Goal: Transaction & Acquisition: Book appointment/travel/reservation

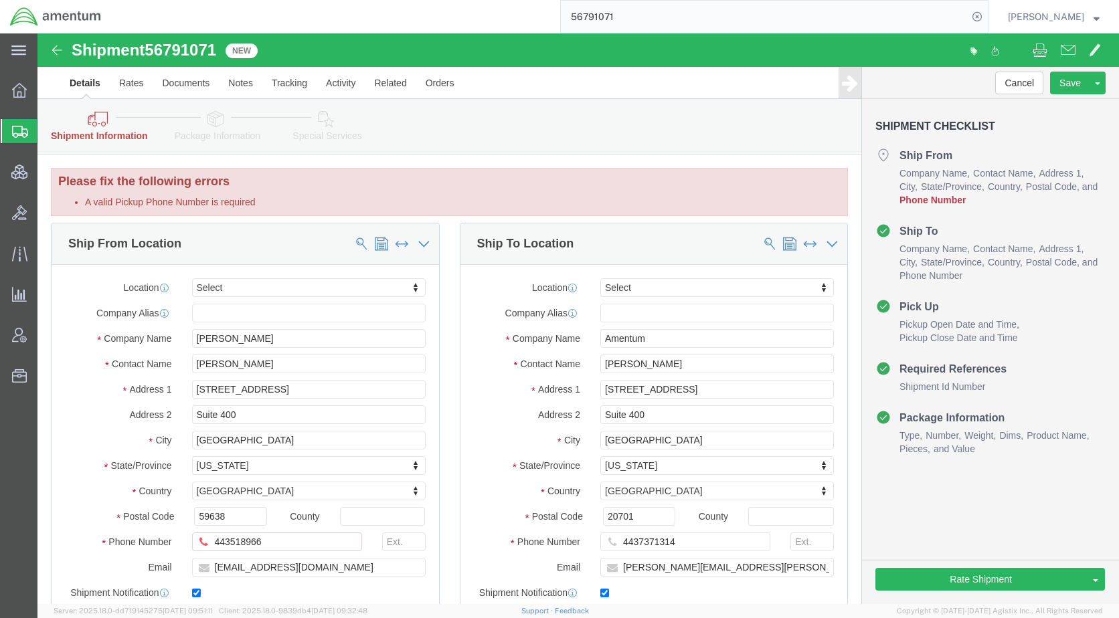
scroll to position [134, 0]
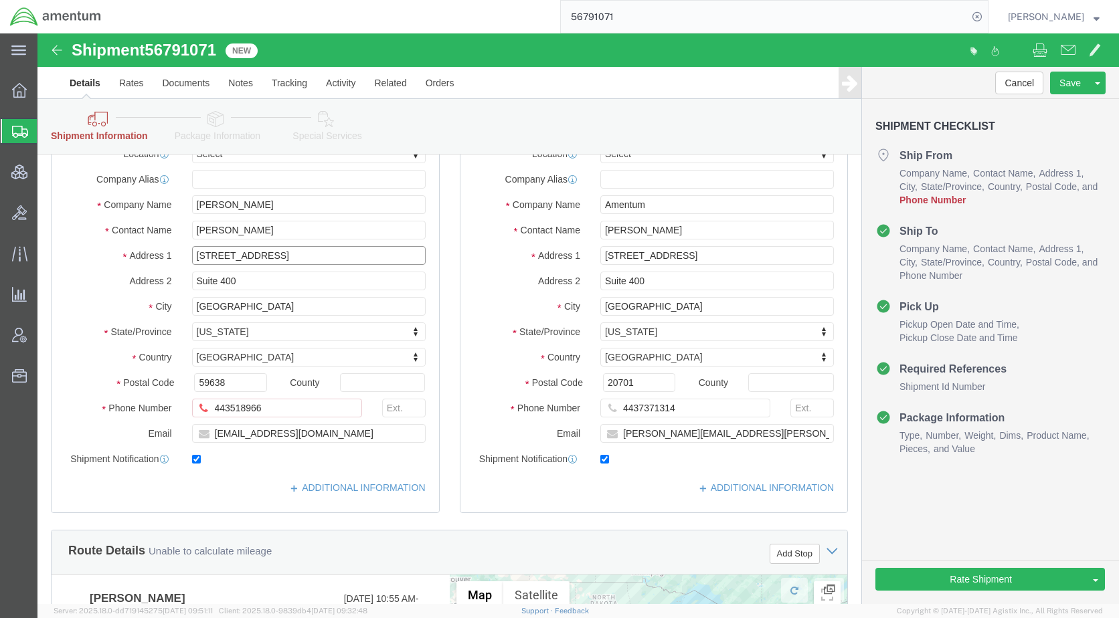
drag, startPoint x: 349, startPoint y: 225, endPoint x: 150, endPoint y: 225, distance: 198.7
click div "[STREET_ADDRESS]"
paste input "o [GEOGRAPHIC_DATA][PERSON_NAME]"
drag, startPoint x: 180, startPoint y: 221, endPoint x: 146, endPoint y: 223, distance: 34.2
click div "o [GEOGRAPHIC_DATA][PERSON_NAME]"
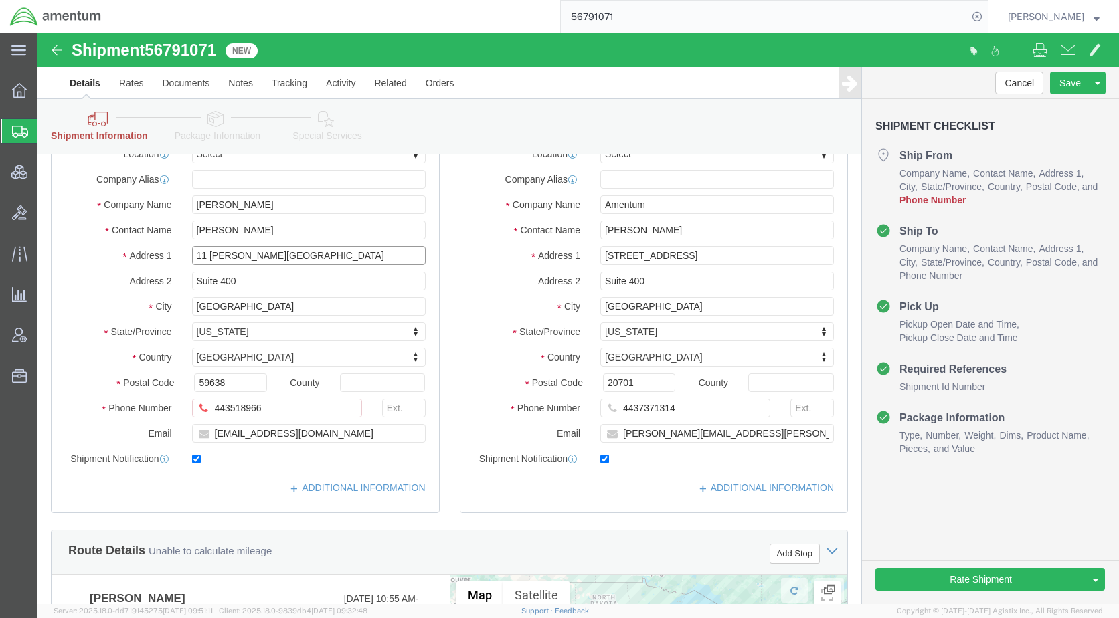
type input "11 [PERSON_NAME][GEOGRAPHIC_DATA]"
drag, startPoint x: 215, startPoint y: 248, endPoint x: 128, endPoint y: 256, distance: 86.6
click div "Address 2 Suite 400"
drag, startPoint x: 267, startPoint y: 378, endPoint x: 147, endPoint y: 378, distance: 120.4
click div "443518966 A valid Pickup Phone Number is required"
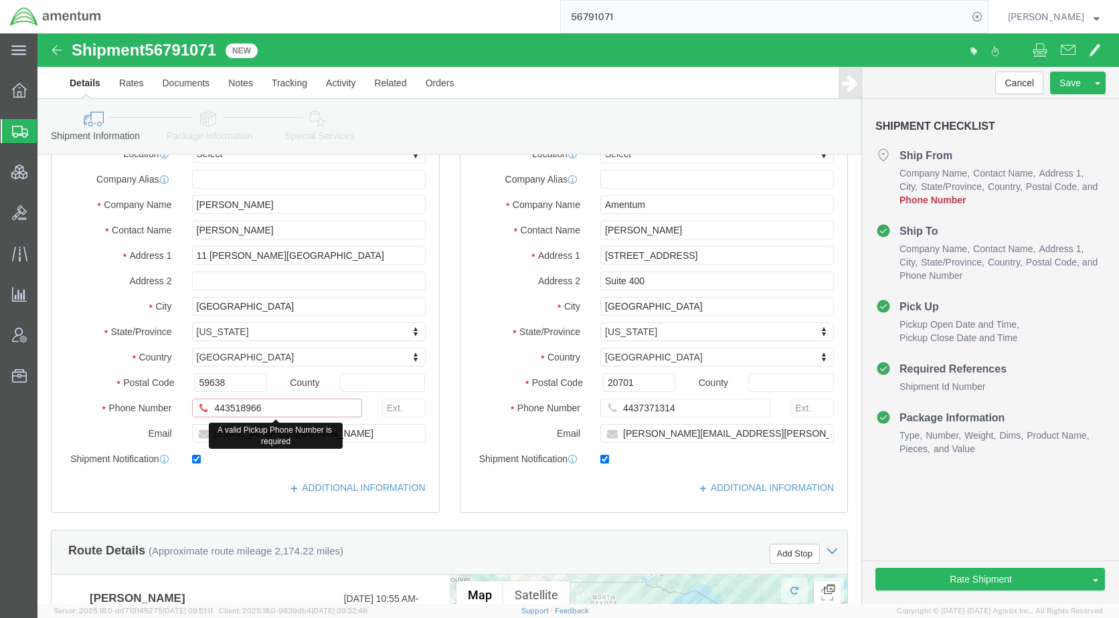
paste input "06 202 5947"
click icon
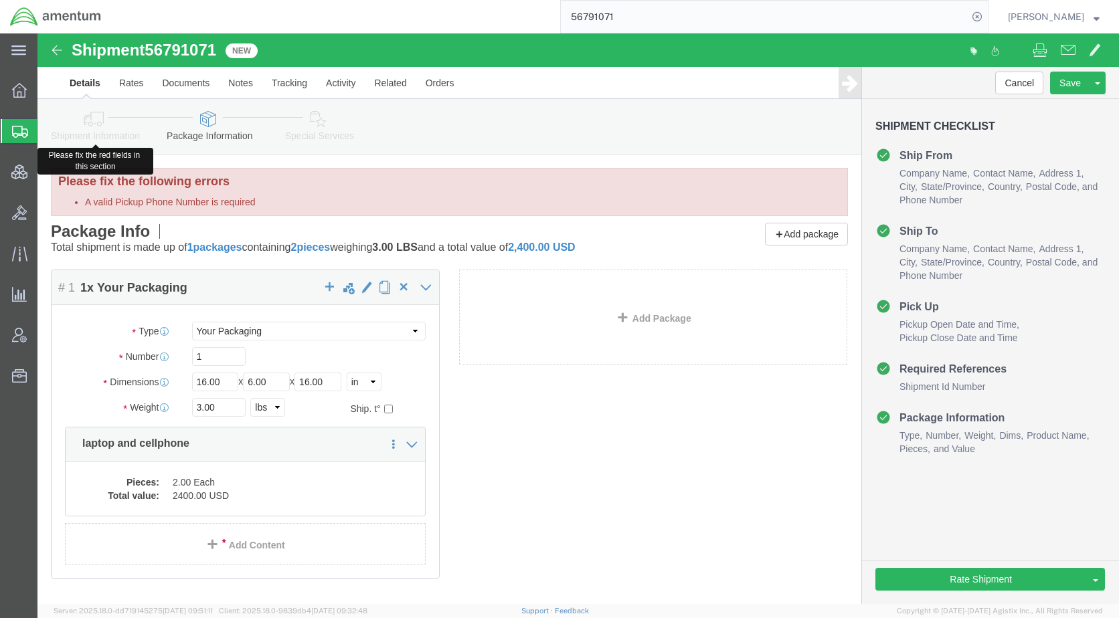
click icon
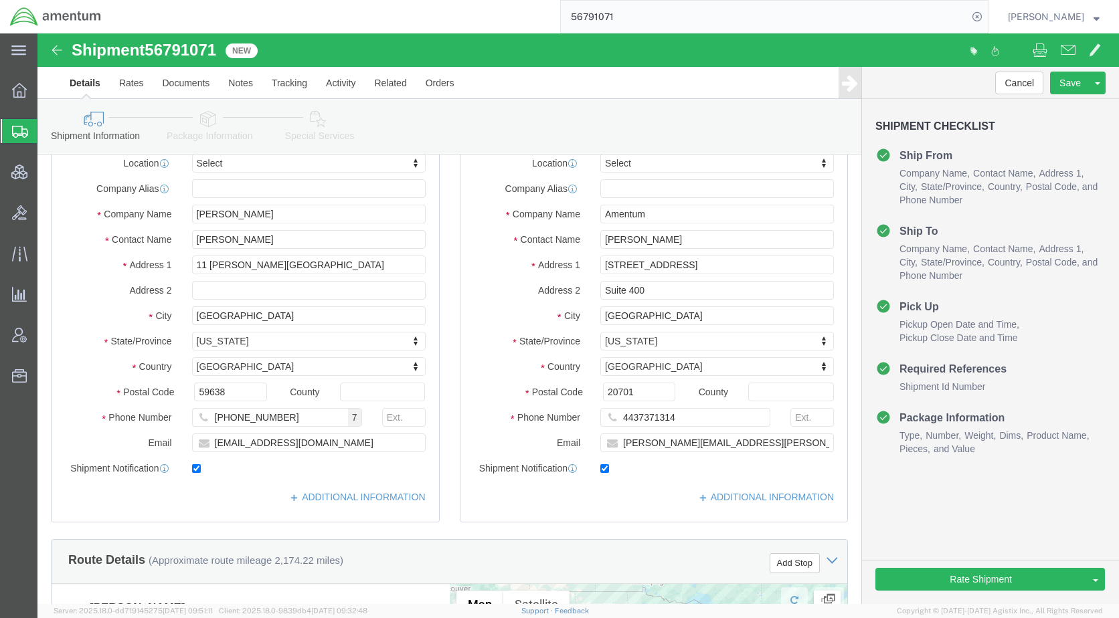
scroll to position [134, 0]
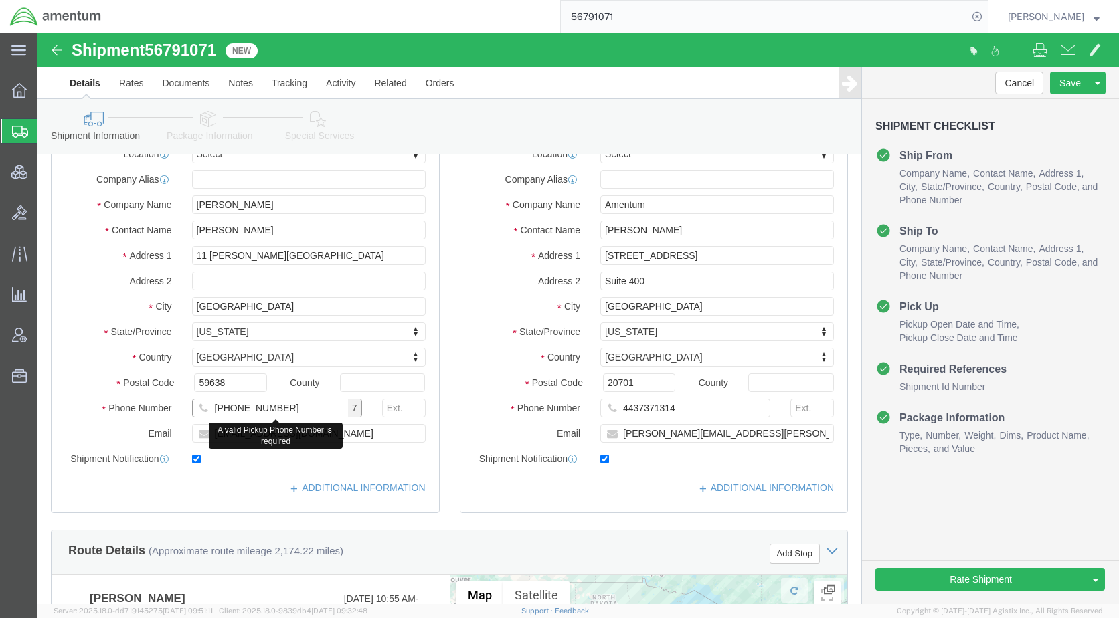
click input "[PHONE_NUMBER]"
click input "406202 5947"
type input "4062025947"
click icon
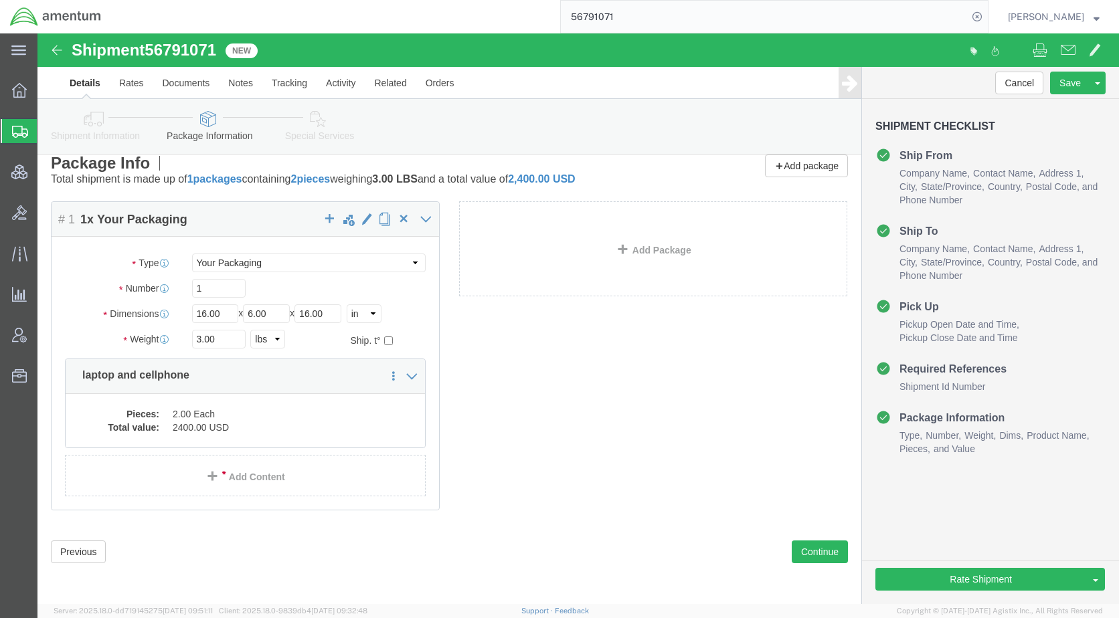
scroll to position [68, 0]
click dd "2400.00 USD"
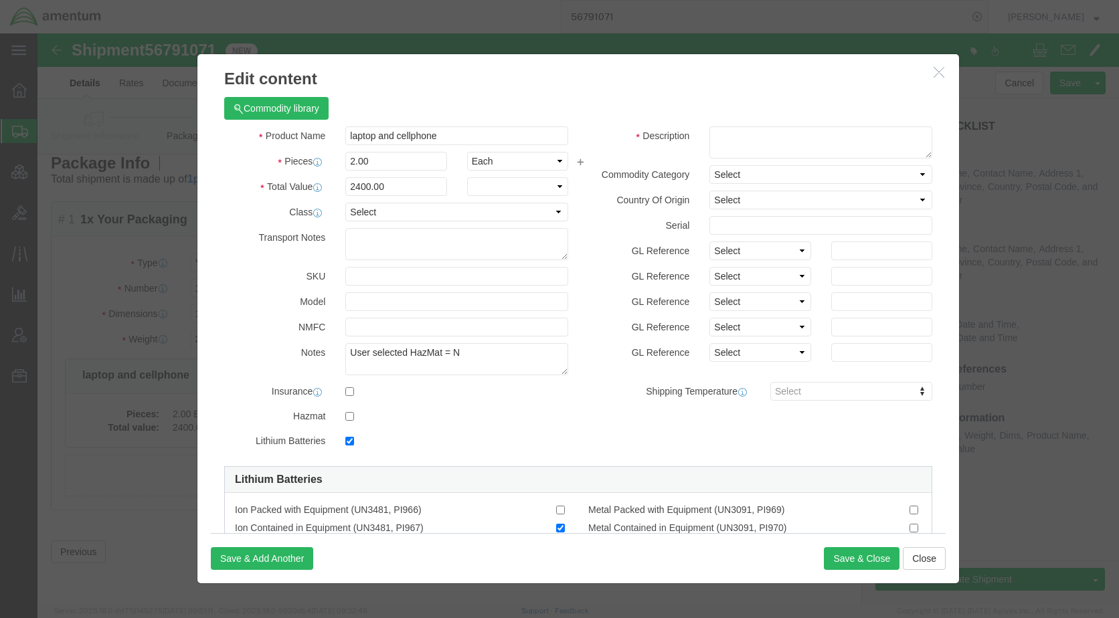
checkbox input "true"
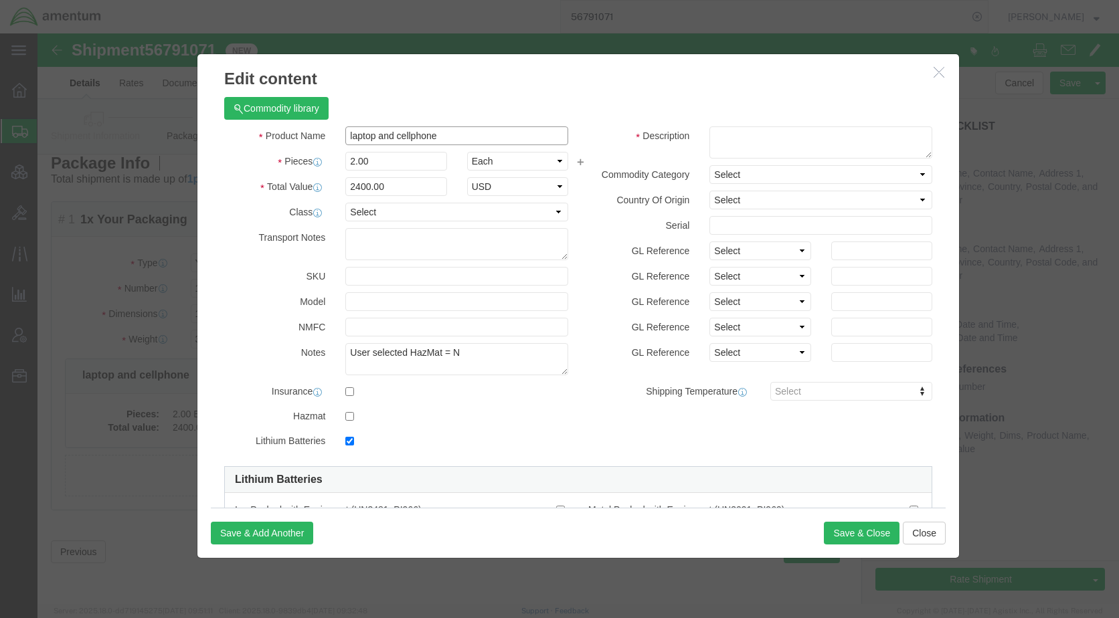
click input "laptop and cellphone"
drag, startPoint x: 461, startPoint y: 99, endPoint x: 317, endPoint y: 102, distance: 143.9
click input "laptop and cellphone and credit card"
type input "laptop and cellphone and credit card"
click textarea
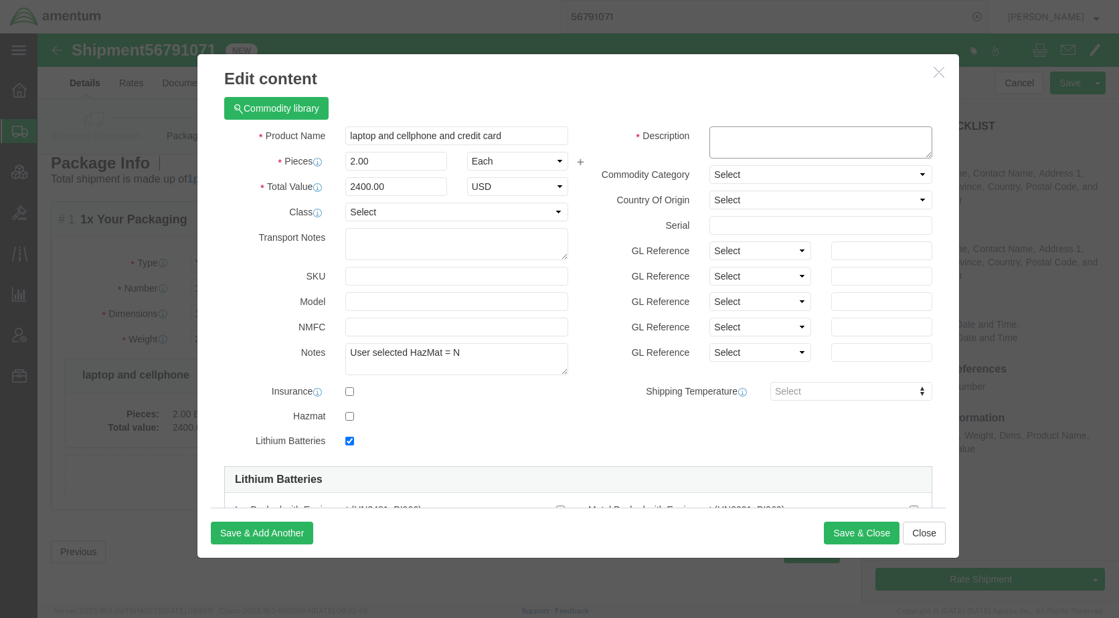
paste textarea "aptop and cellphone and credit card"
type textarea "aptop and cellphone and credit card"
click button "Save & Close"
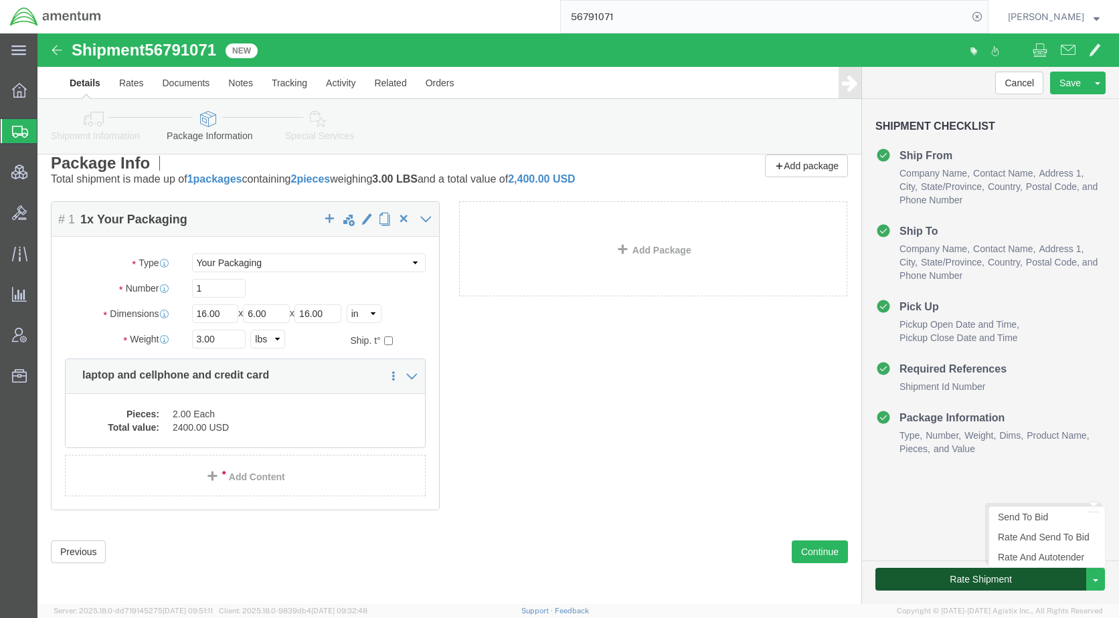
click button "Rate Shipment"
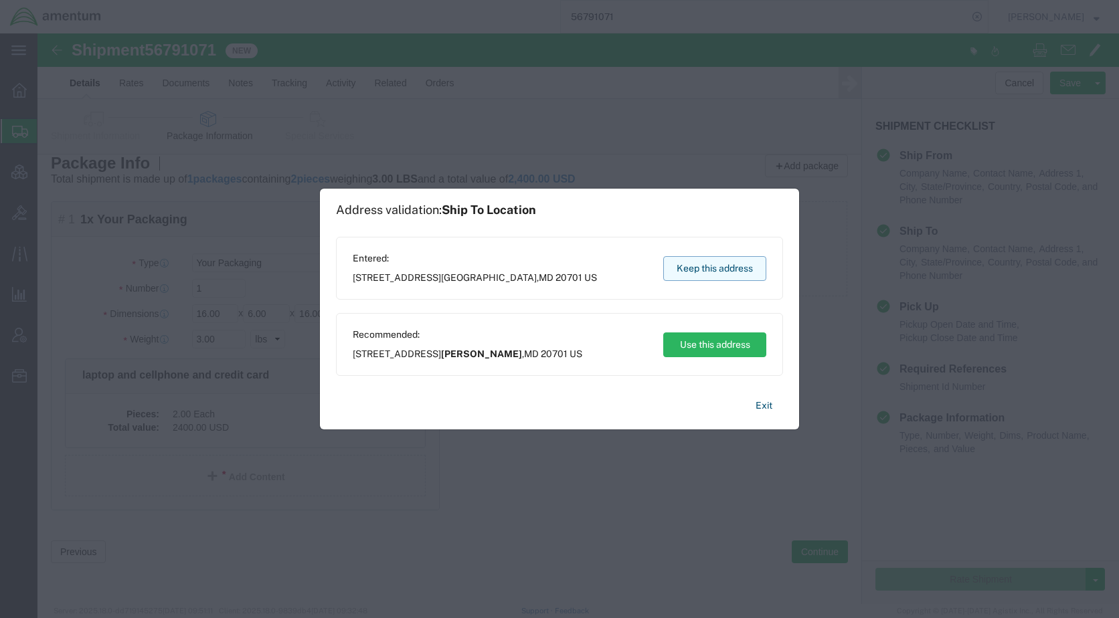
click at [740, 275] on button "Keep this address" at bounding box center [714, 268] width 103 height 25
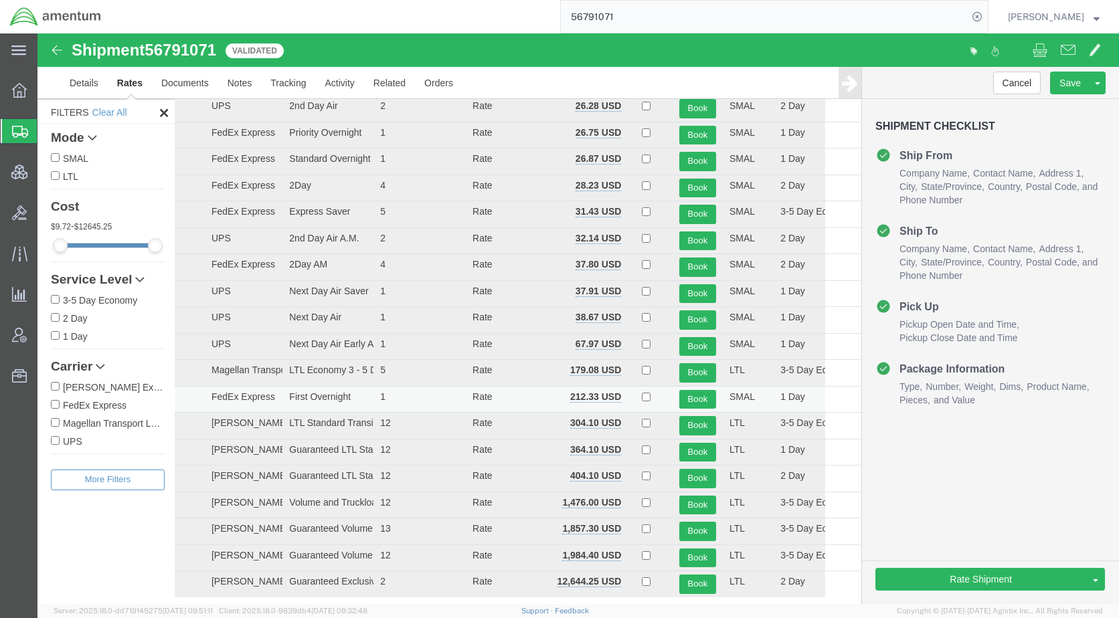
scroll to position [0, 0]
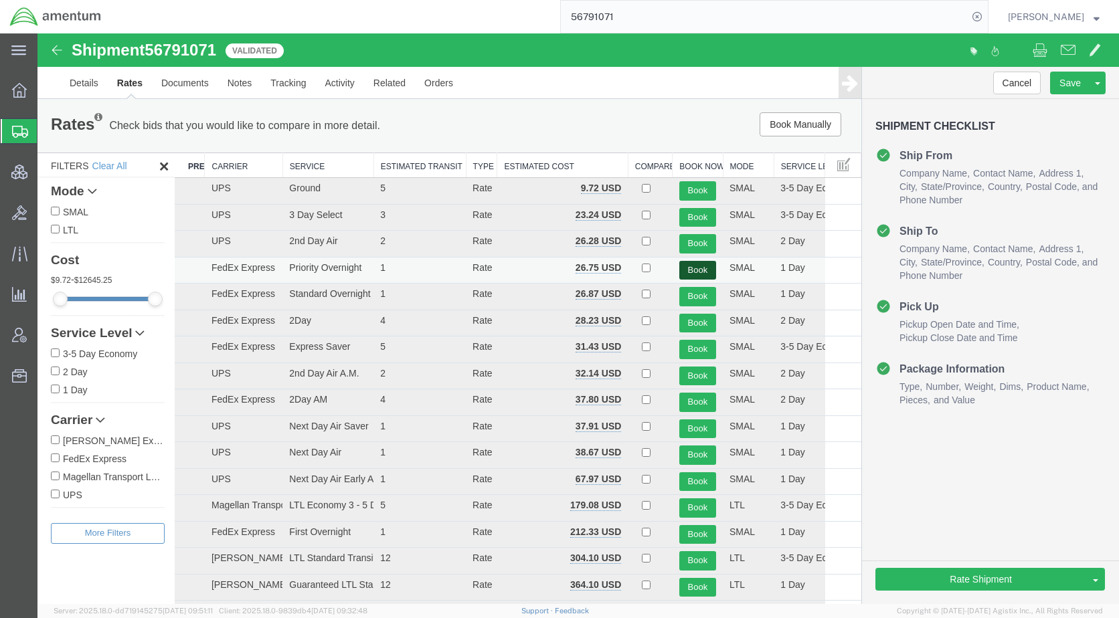
click at [690, 268] on button "Book" at bounding box center [697, 270] width 37 height 19
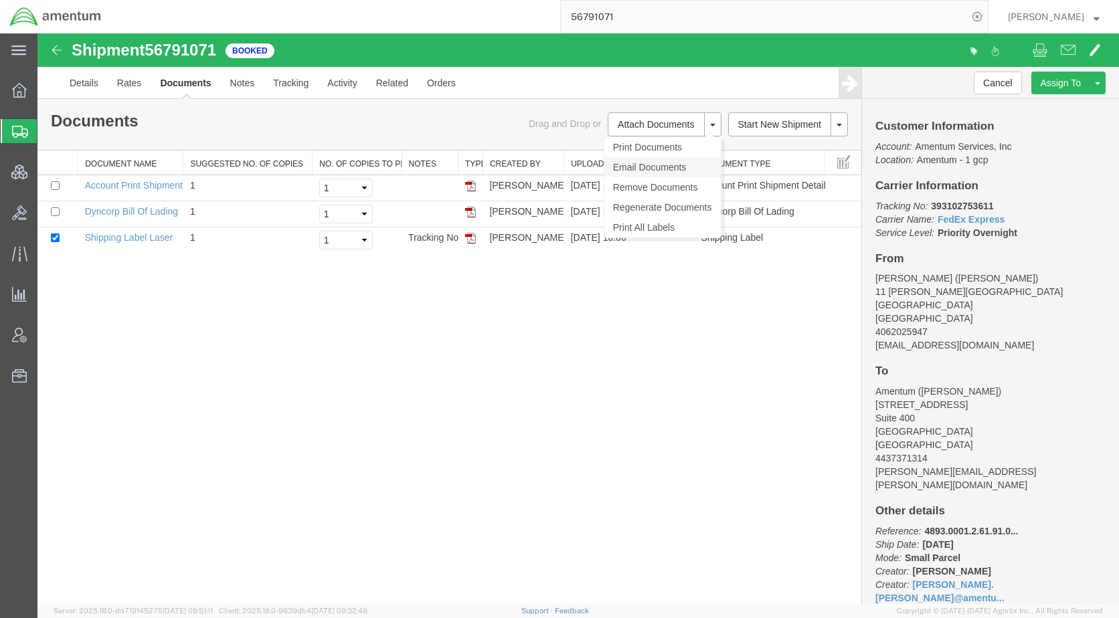
click at [649, 164] on link "Email Documents" at bounding box center [662, 167] width 116 height 20
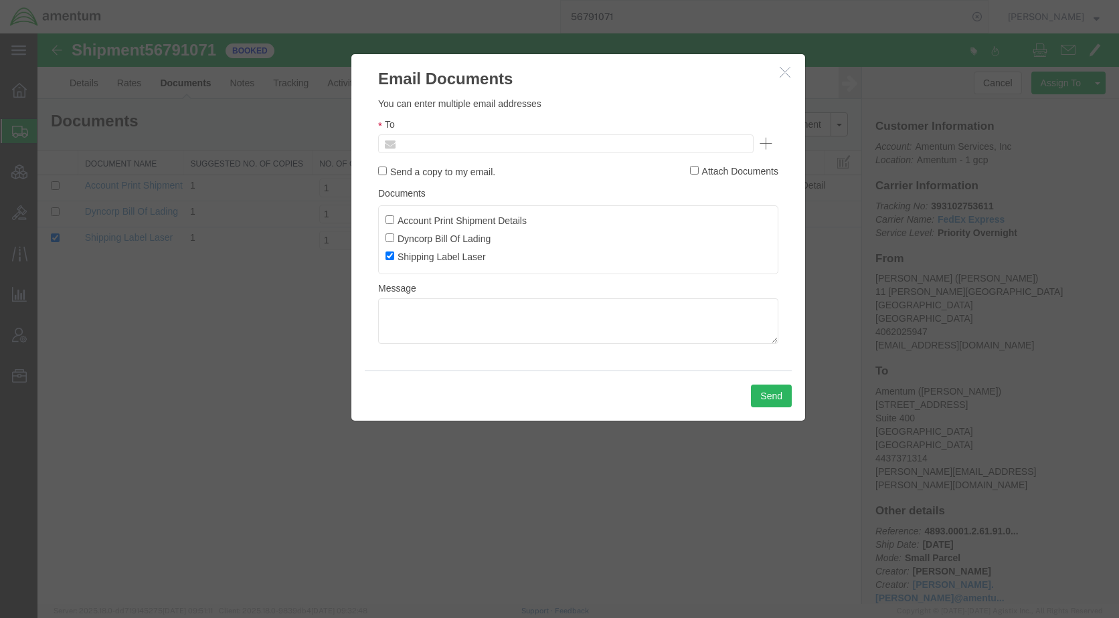
click at [494, 141] on input "text" at bounding box center [475, 143] width 157 height 17
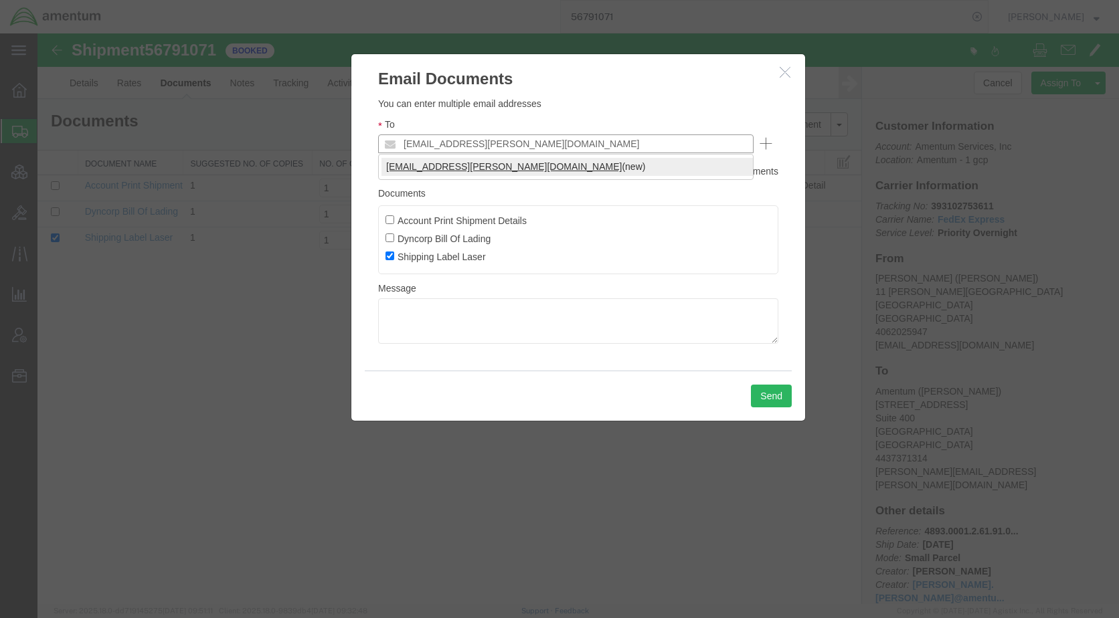
type input "[EMAIL_ADDRESS][PERSON_NAME][DOMAIN_NAME]"
click at [762, 395] on button "Send" at bounding box center [771, 396] width 41 height 23
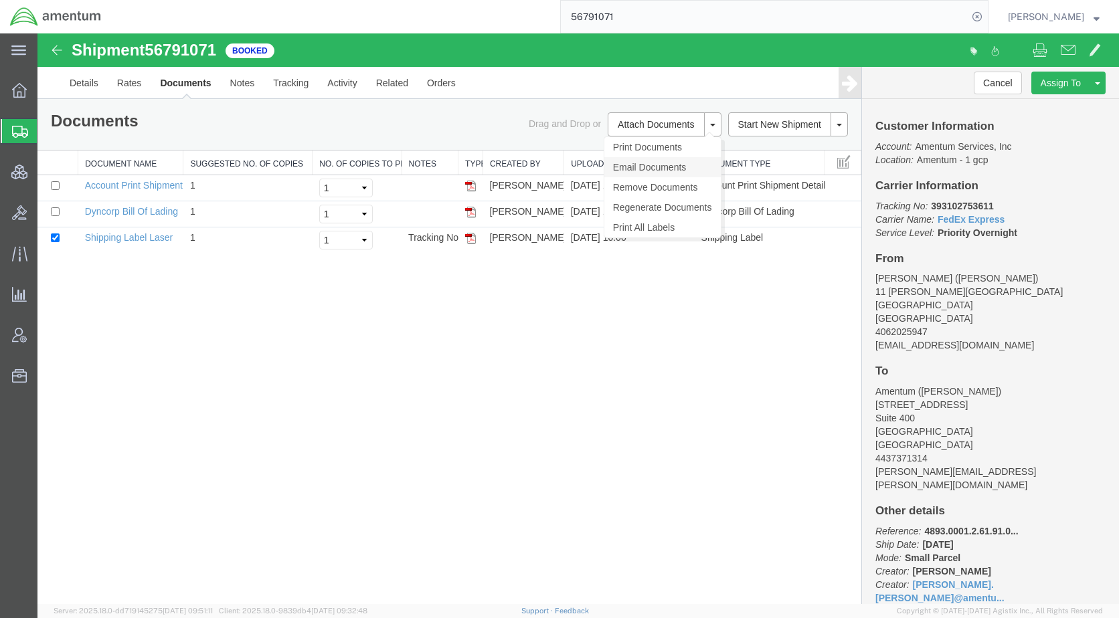
click at [640, 169] on link "Email Documents" at bounding box center [662, 167] width 116 height 20
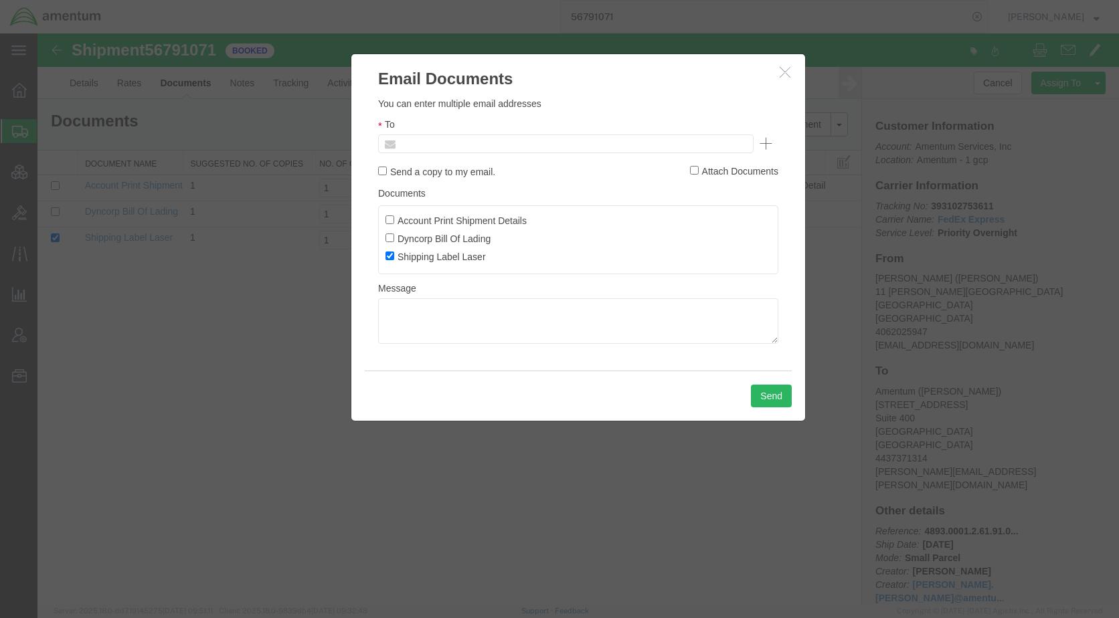
click at [494, 144] on input "text" at bounding box center [475, 143] width 157 height 17
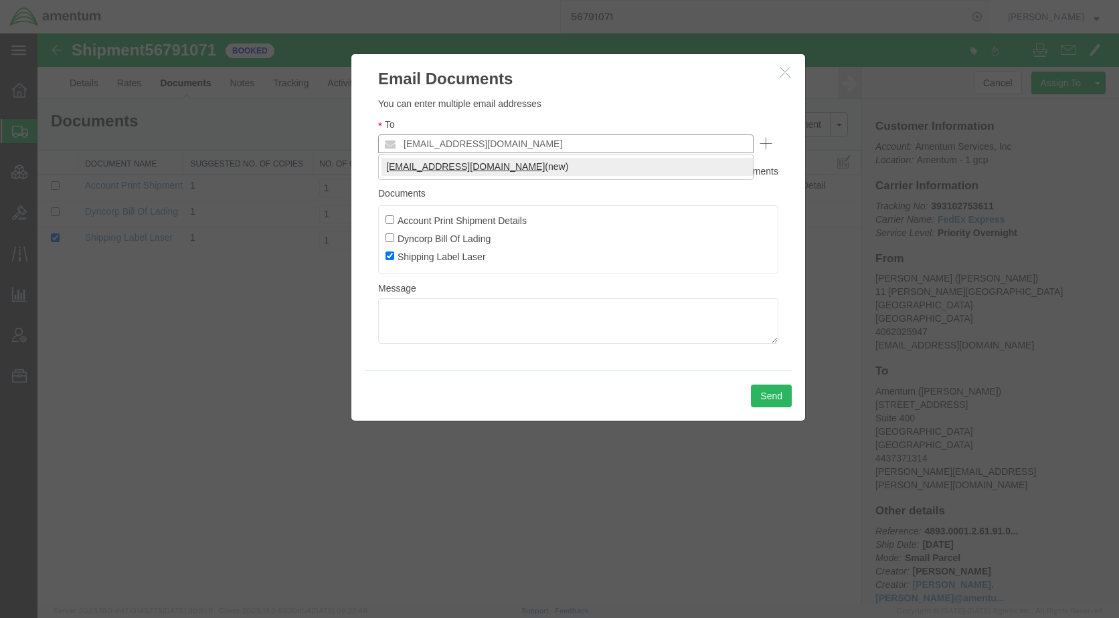
type input "[EMAIL_ADDRESS][DOMAIN_NAME]"
click at [761, 390] on button "Send" at bounding box center [771, 396] width 41 height 23
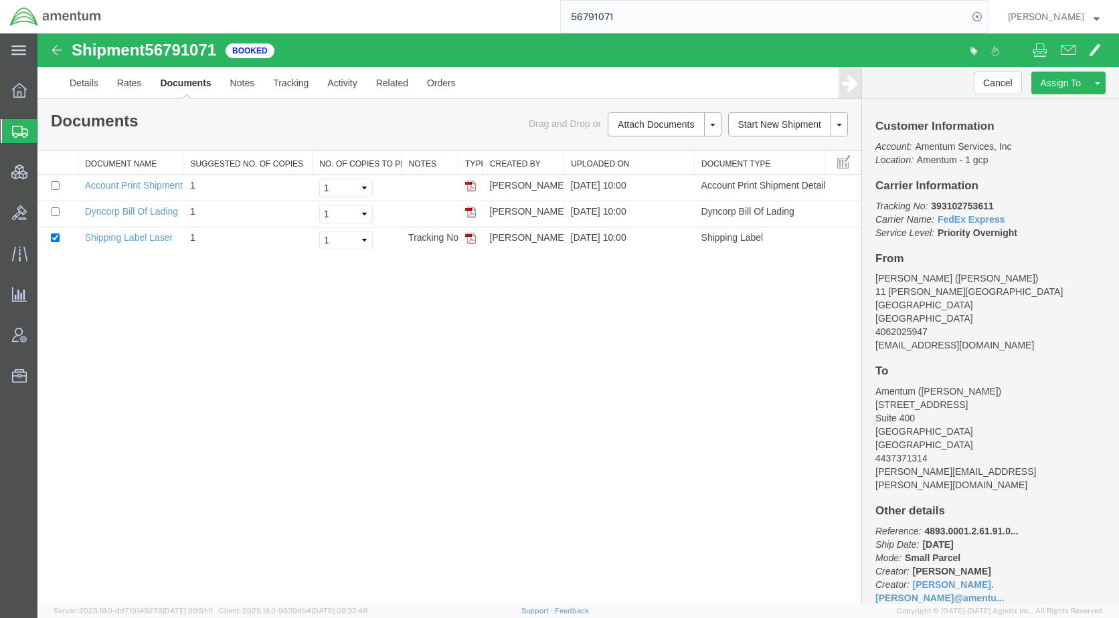
click at [48, 128] on span "Shipments" at bounding box center [42, 131] width 11 height 27
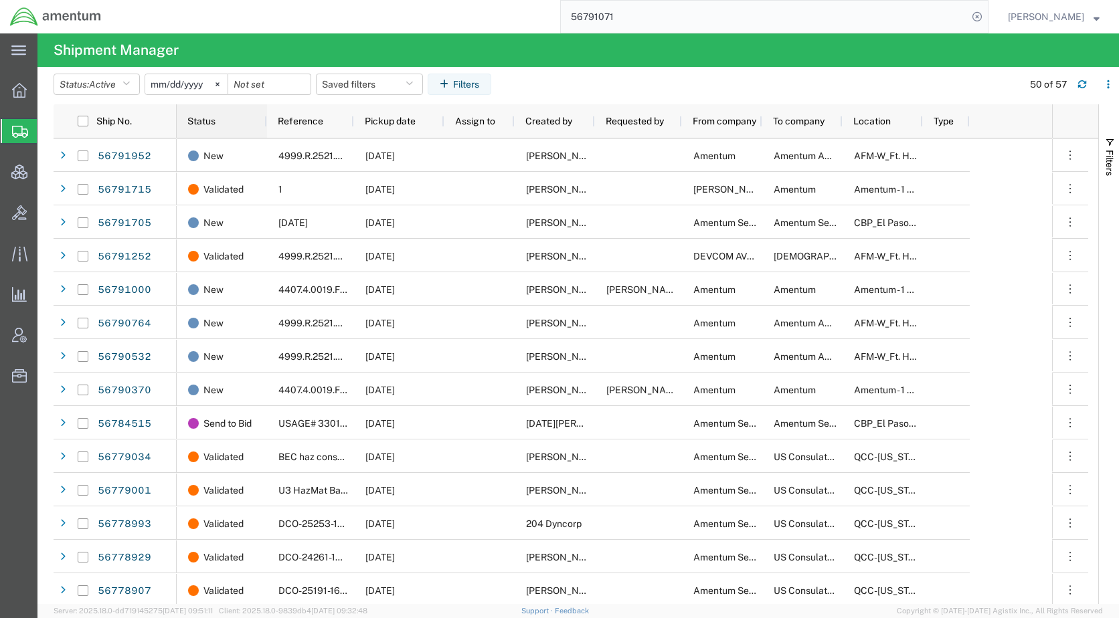
click at [209, 121] on span "Status" at bounding box center [201, 121] width 28 height 11
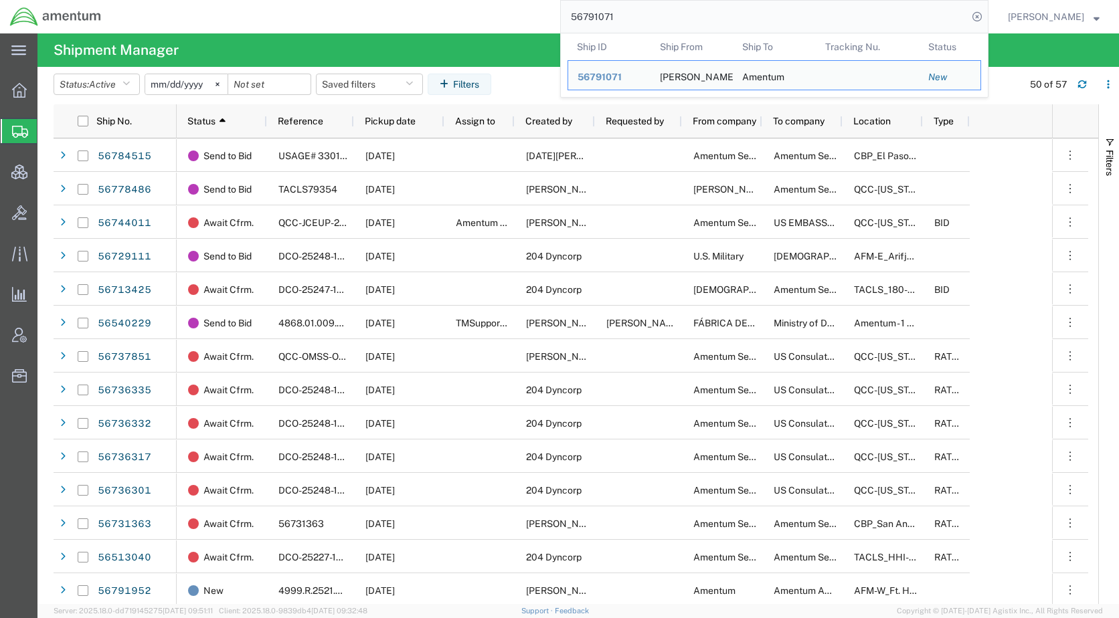
drag, startPoint x: 657, startPoint y: 22, endPoint x: 569, endPoint y: 29, distance: 88.6
click at [569, 29] on div "56791071 Ship ID Ship From Ship To Tracking Nu. Status Ship ID 56791071 Ship Fr…" at bounding box center [549, 16] width 877 height 33
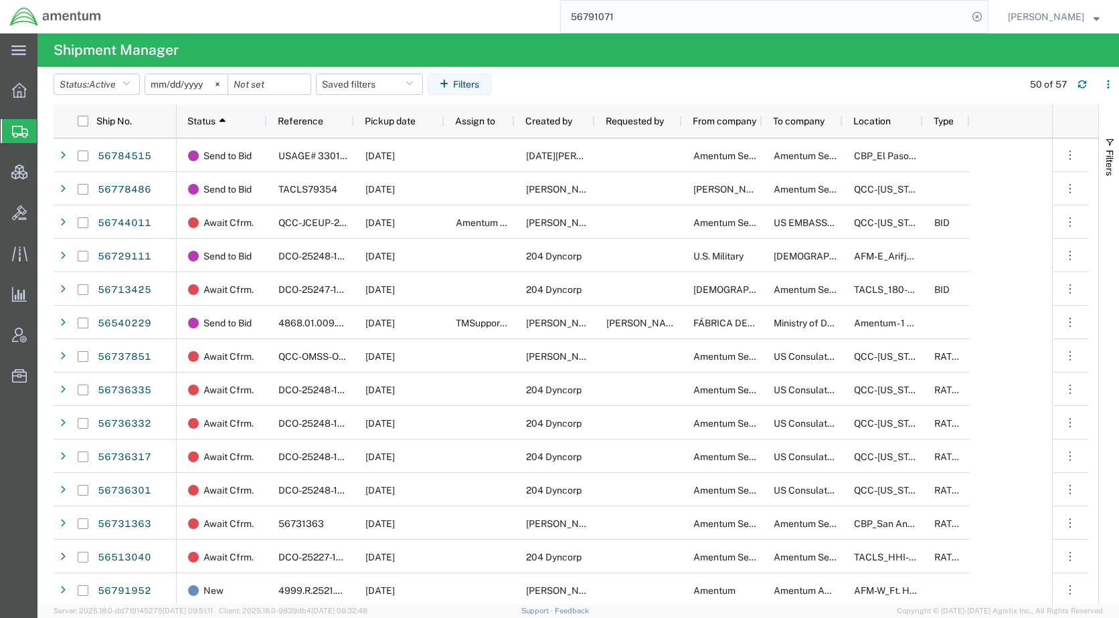
paste input "56784515"
click at [986, 21] on icon at bounding box center [977, 16] width 19 height 19
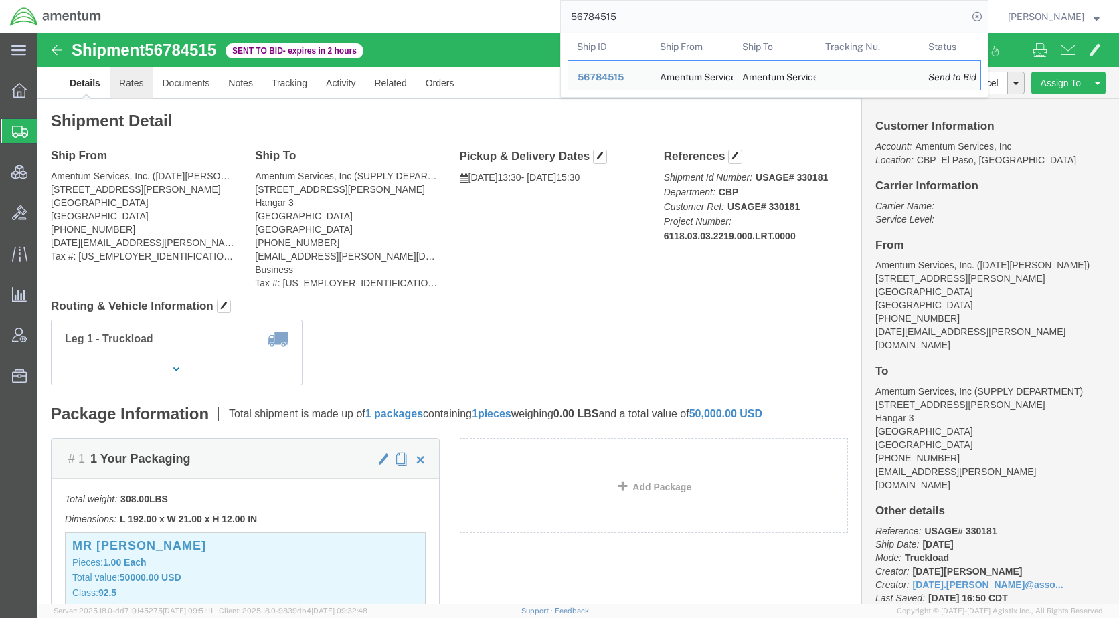
click link "Rates"
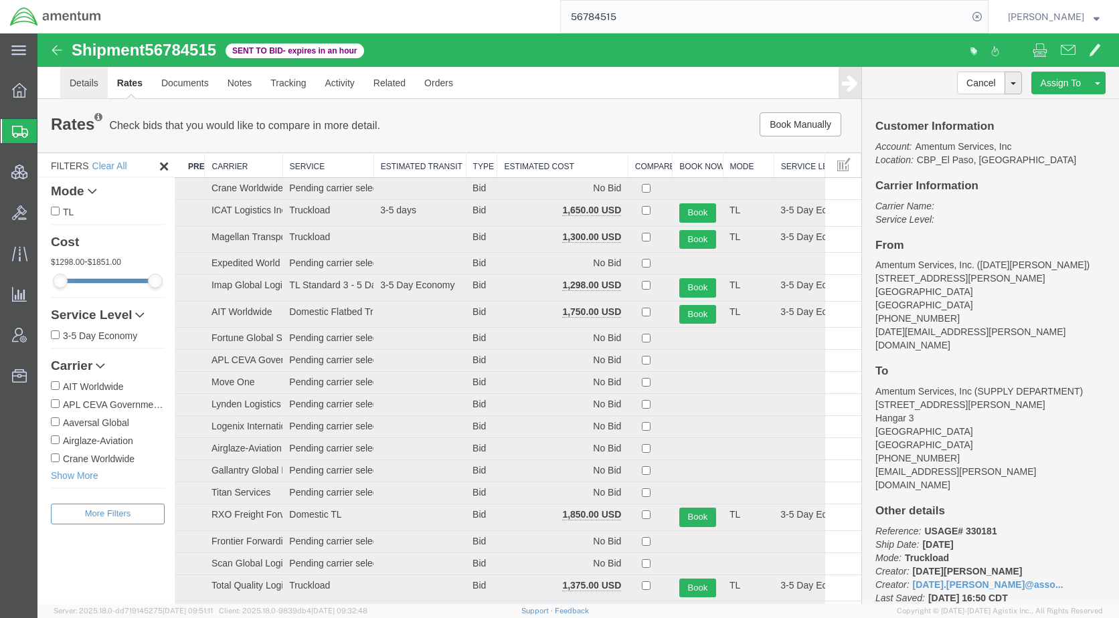
click at [88, 84] on link "Details" at bounding box center [84, 83] width 48 height 32
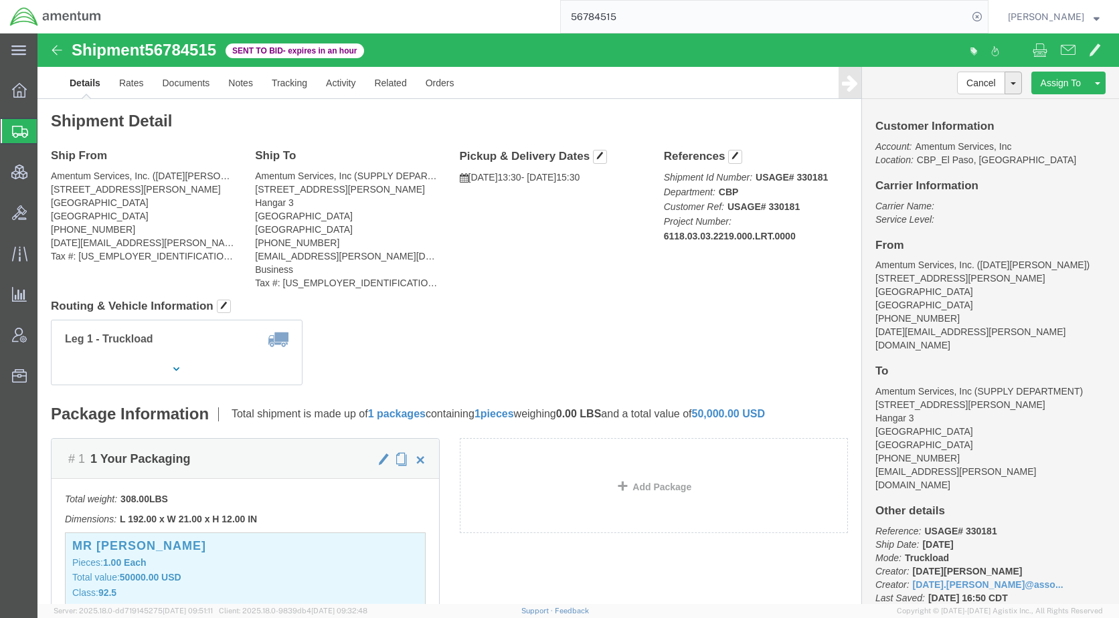
click at [48, 133] on span "Shipments" at bounding box center [42, 131] width 11 height 27
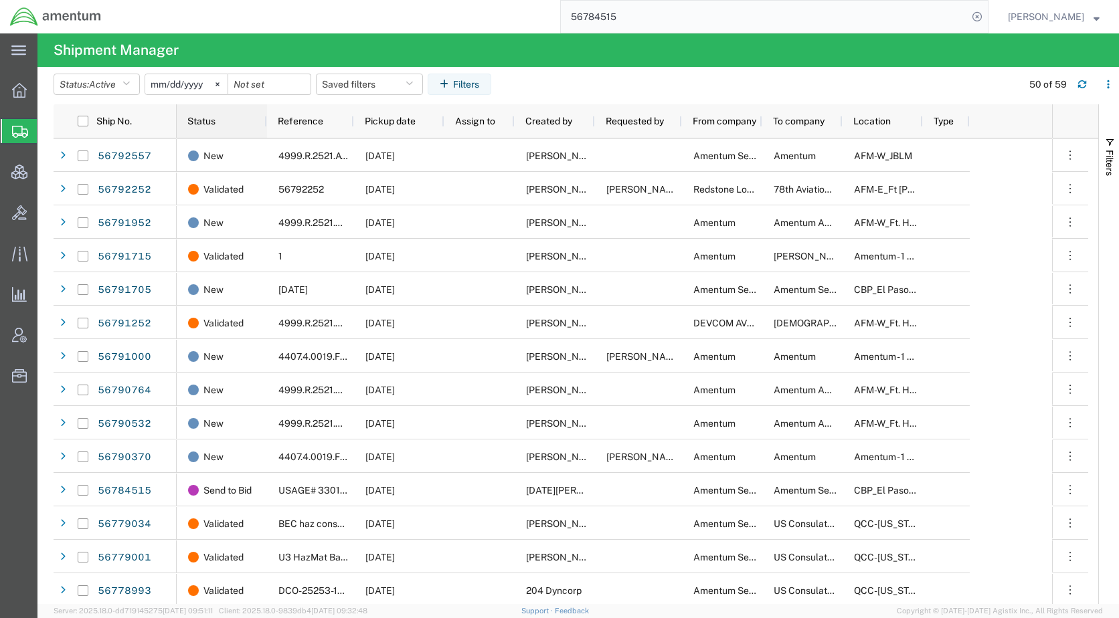
click at [207, 118] on span "Status" at bounding box center [201, 121] width 28 height 11
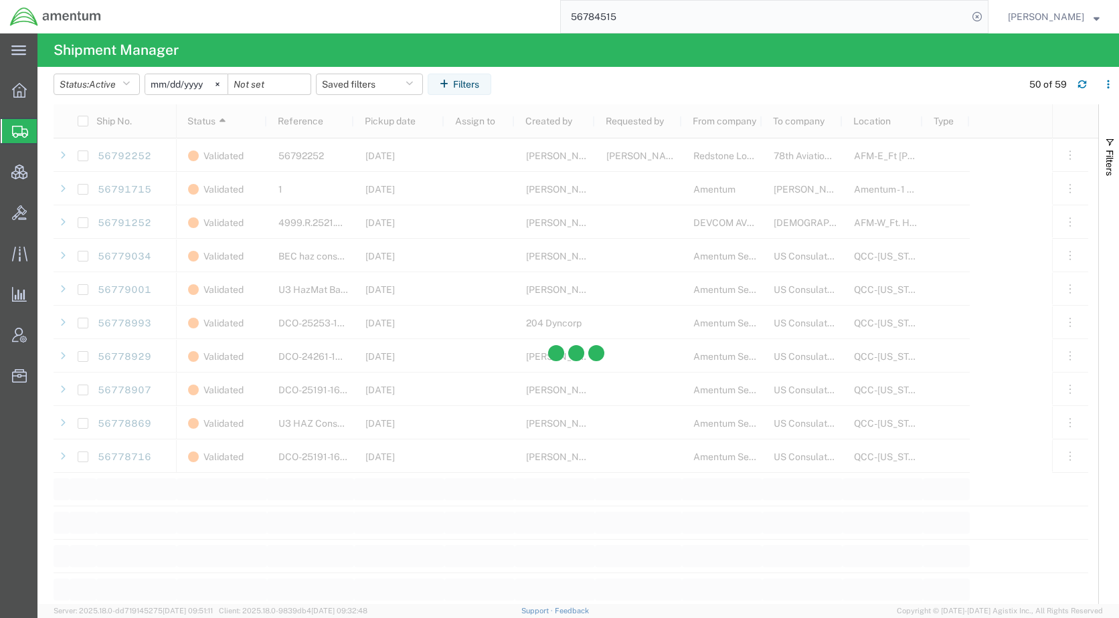
scroll to position [1500, 0]
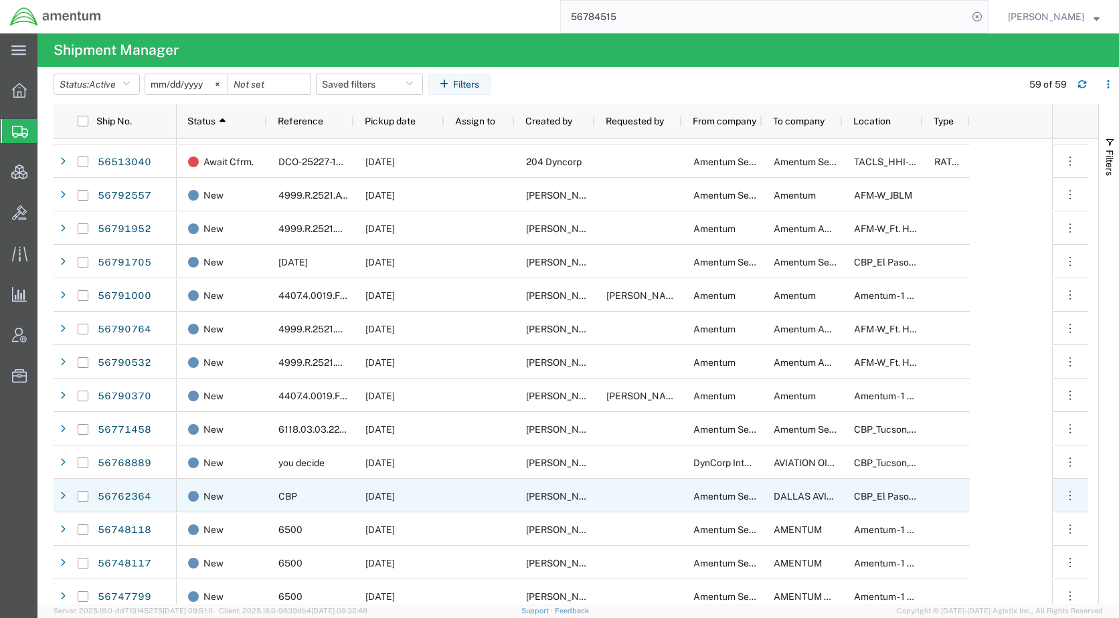
scroll to position [535, 0]
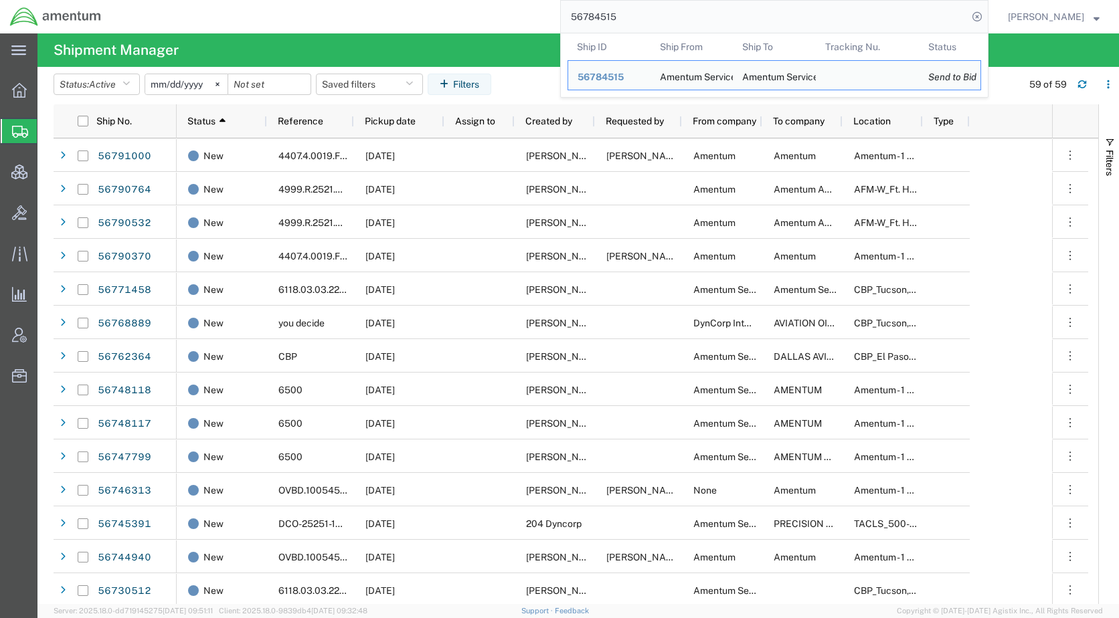
drag, startPoint x: 672, startPoint y: 21, endPoint x: 549, endPoint y: 19, distance: 123.8
click at [549, 19] on div "56784515 Ship ID Ship From Ship To Tracking Nu. Status Ship ID 56784515 Ship Fr…" at bounding box center [549, 16] width 877 height 33
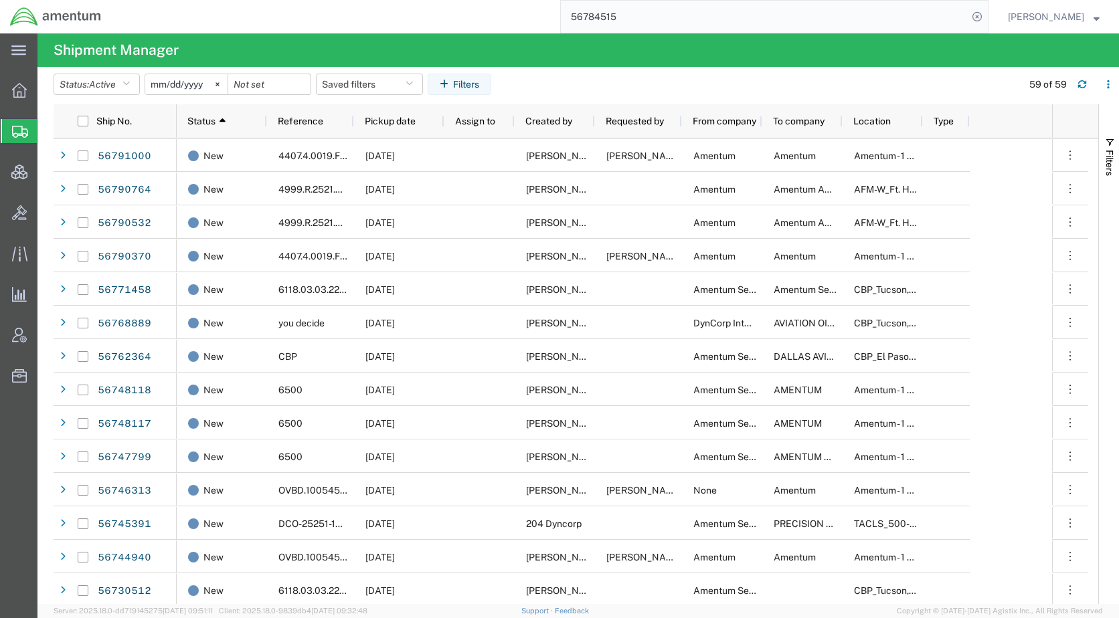
paste input "78486"
click at [986, 16] on icon at bounding box center [977, 16] width 19 height 19
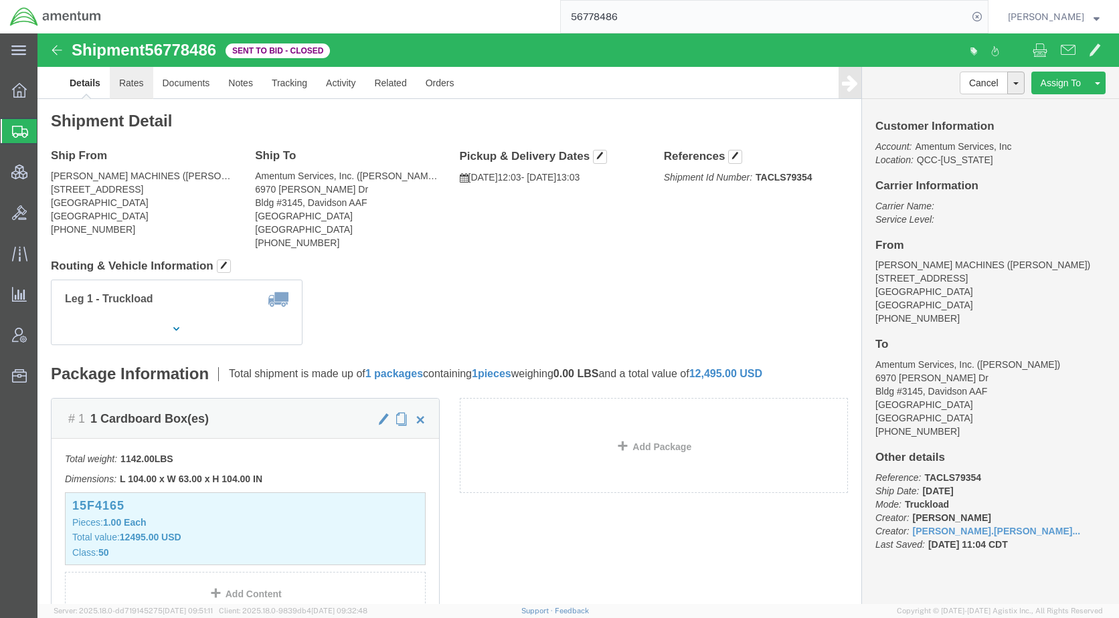
click link "Rates"
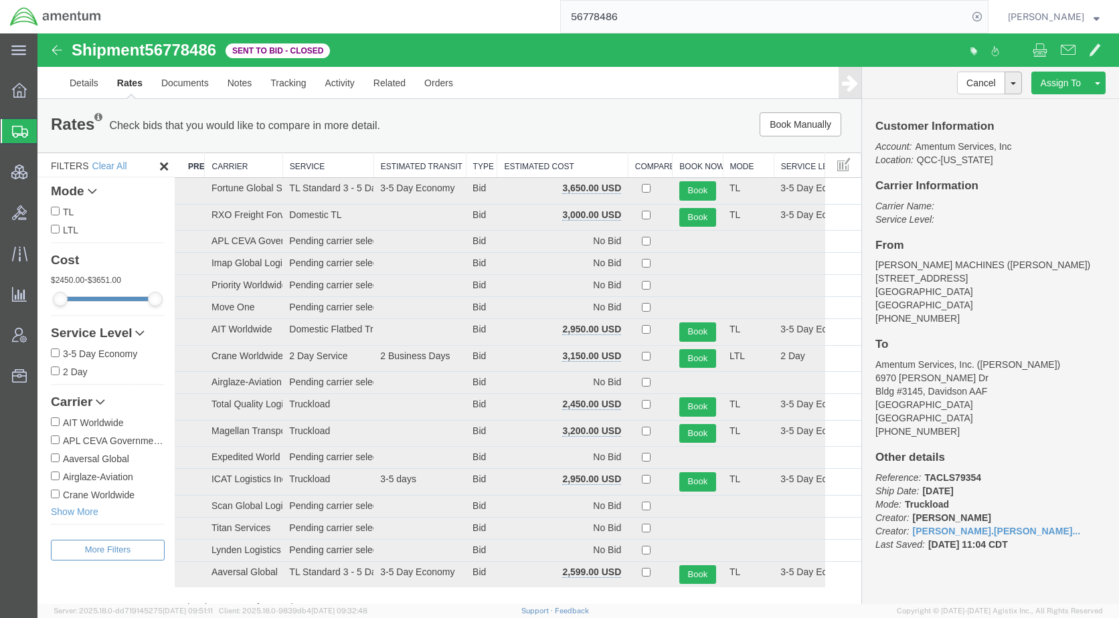
click at [536, 167] on th "Estimated Cost" at bounding box center [562, 165] width 130 height 25
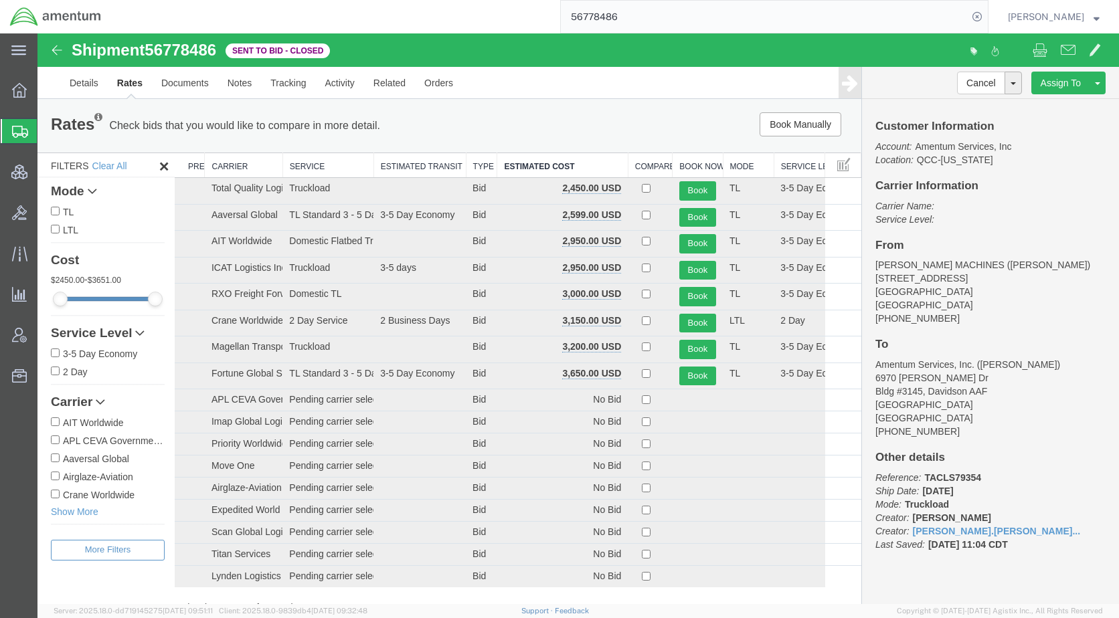
click at [583, 110] on div "Rates Check bids that you would like to compare in more detail. Compare Filter …" at bounding box center [449, 126] width 824 height 54
click at [691, 187] on button "Book" at bounding box center [697, 190] width 37 height 19
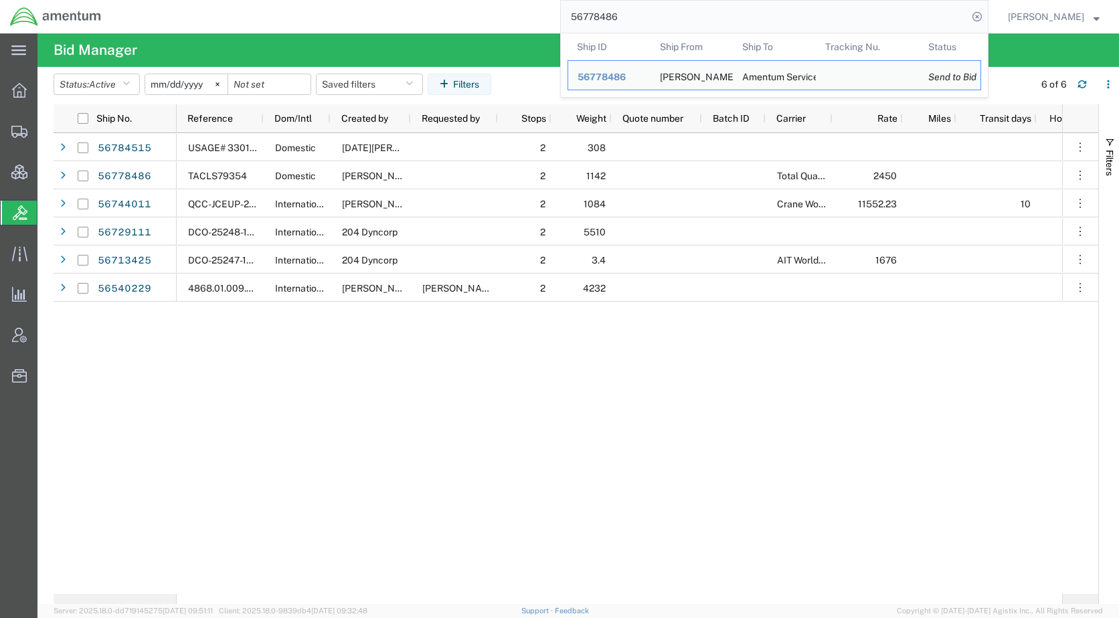
drag, startPoint x: 678, startPoint y: 19, endPoint x: 561, endPoint y: 16, distance: 117.1
click at [561, 16] on div "56778486 Ship ID Ship From Ship To Tracking Nu. Status Ship ID 56778486 Ship Fr…" at bounding box center [549, 16] width 877 height 33
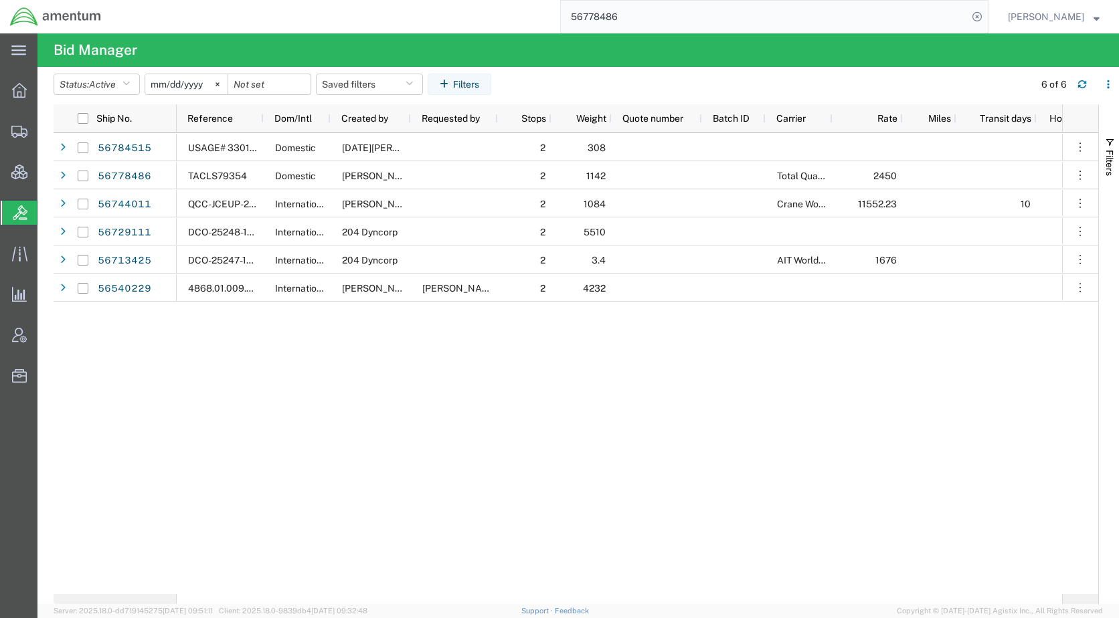
paste input "93777"
type input "56793777"
click at [986, 13] on icon at bounding box center [977, 16] width 19 height 19
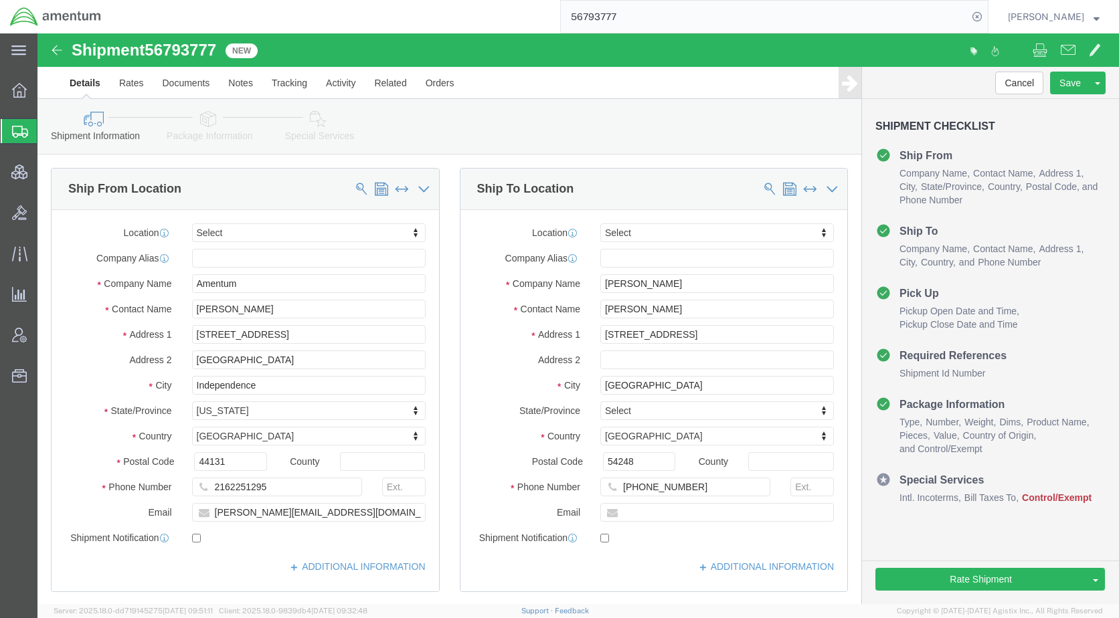
select select
drag, startPoint x: 181, startPoint y: 84, endPoint x: 200, endPoint y: 107, distance: 29.9
click icon
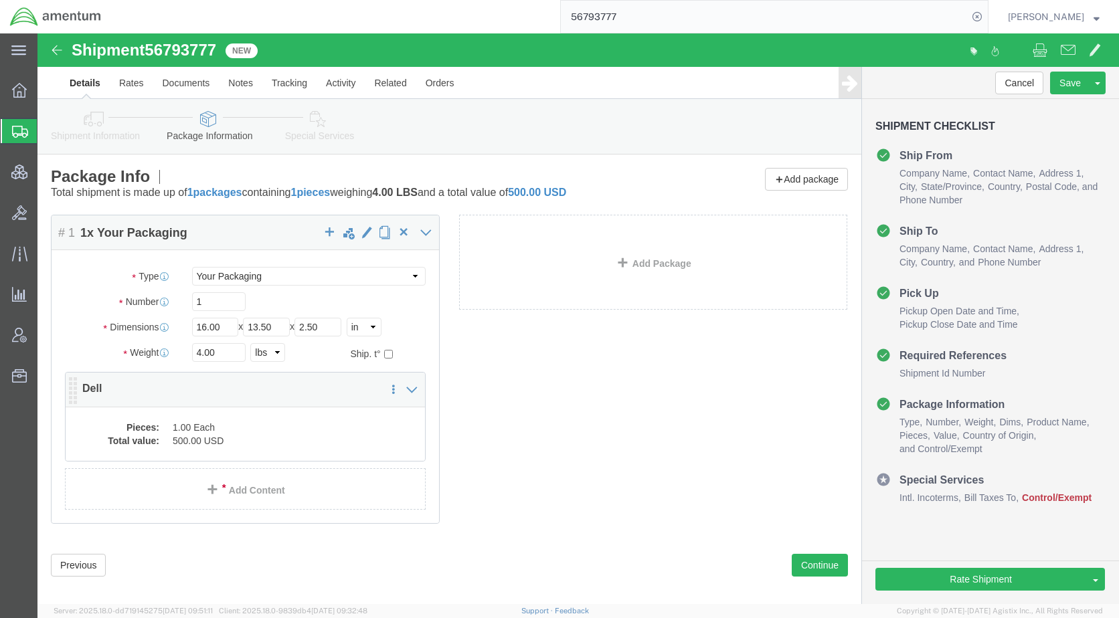
click dd "1.00 Each"
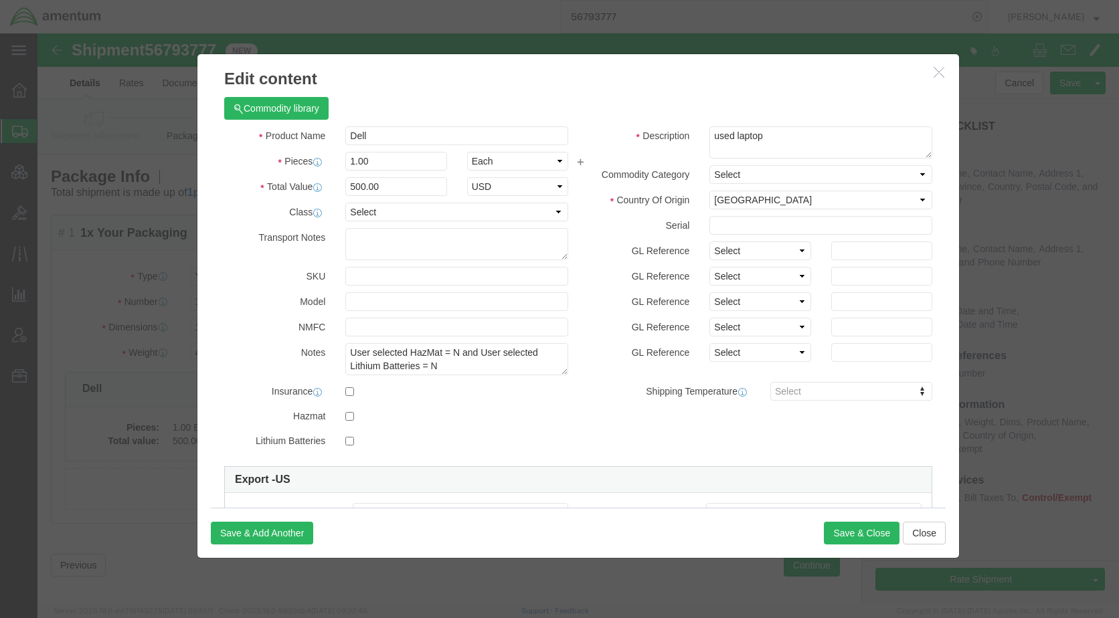
click icon "button"
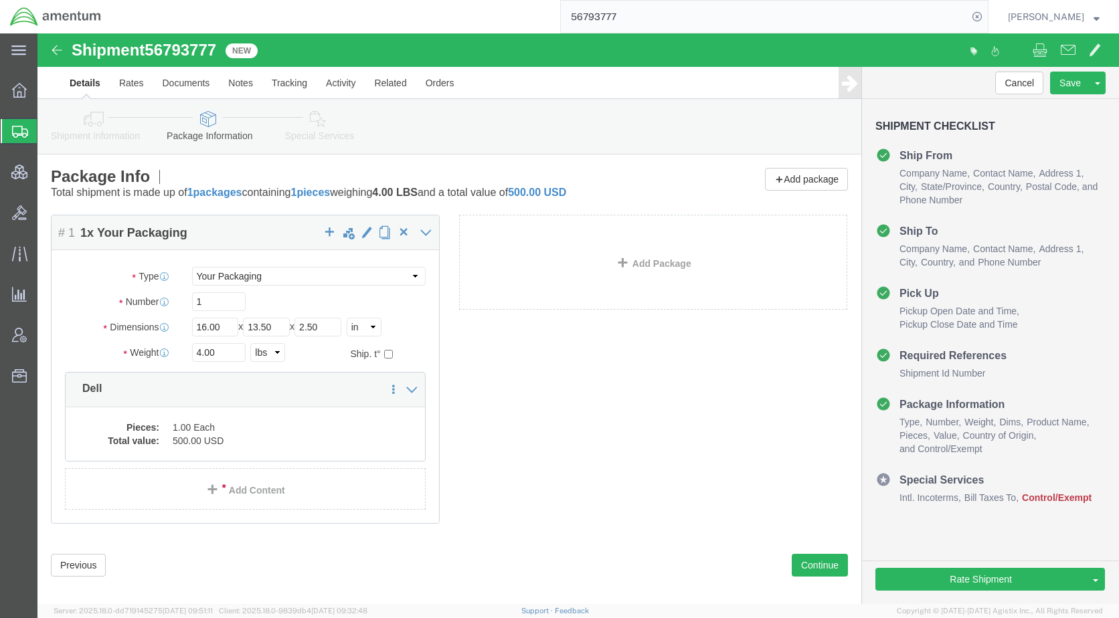
click link "Special Services"
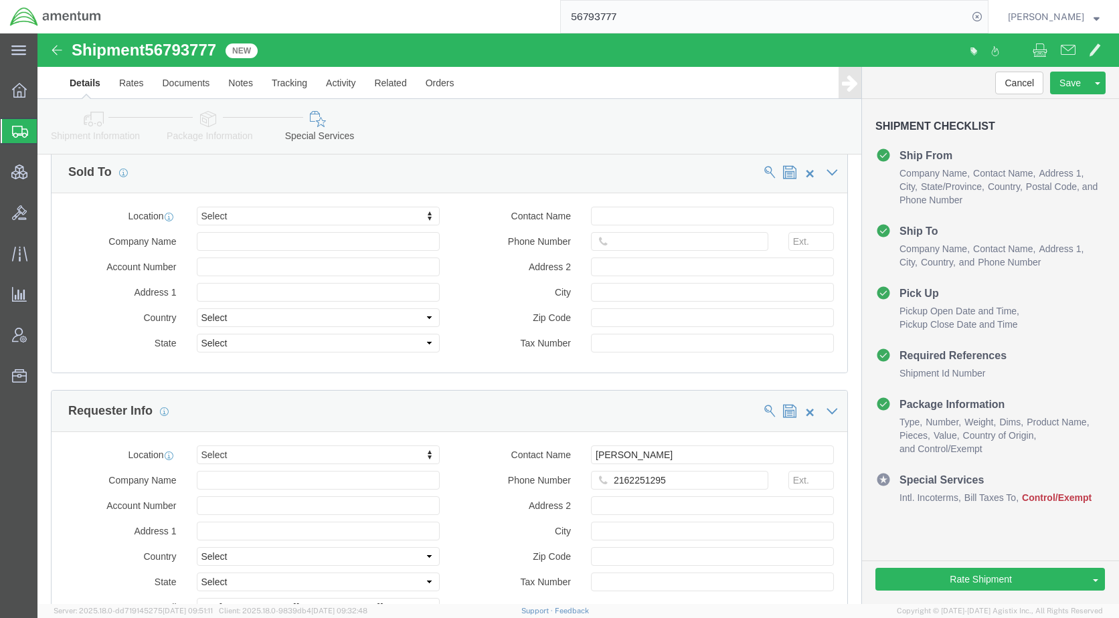
scroll to position [1539, 0]
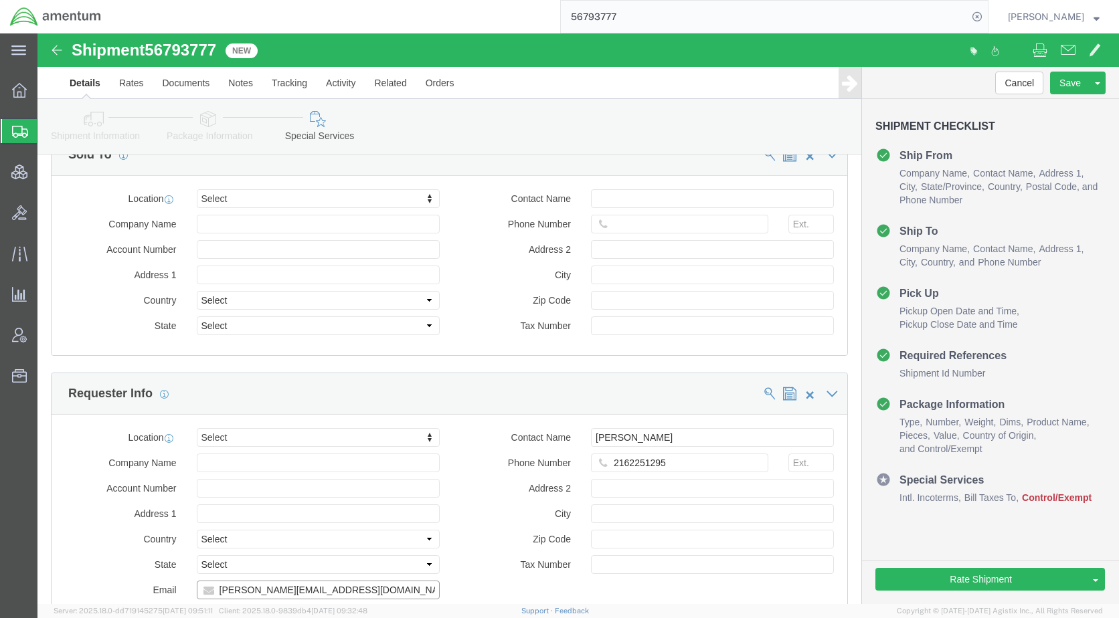
drag, startPoint x: 343, startPoint y: 533, endPoint x: 178, endPoint y: 541, distance: 164.8
click input "[PERSON_NAME][EMAIL_ADDRESS][DOMAIN_NAME]"
